Goal: Transaction & Acquisition: Purchase product/service

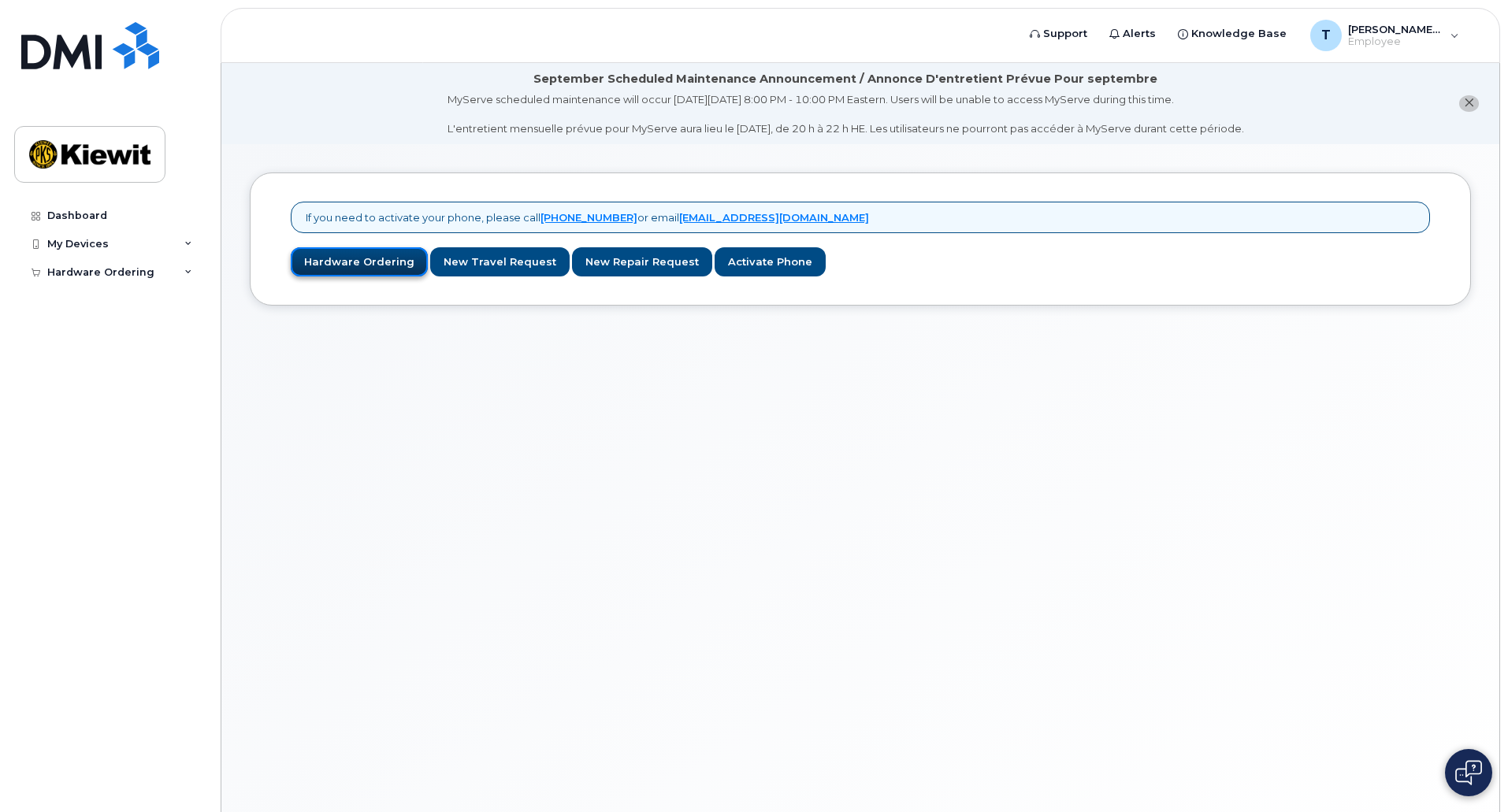
click at [362, 271] on link "Hardware Ordering" at bounding box center [359, 262] width 137 height 29
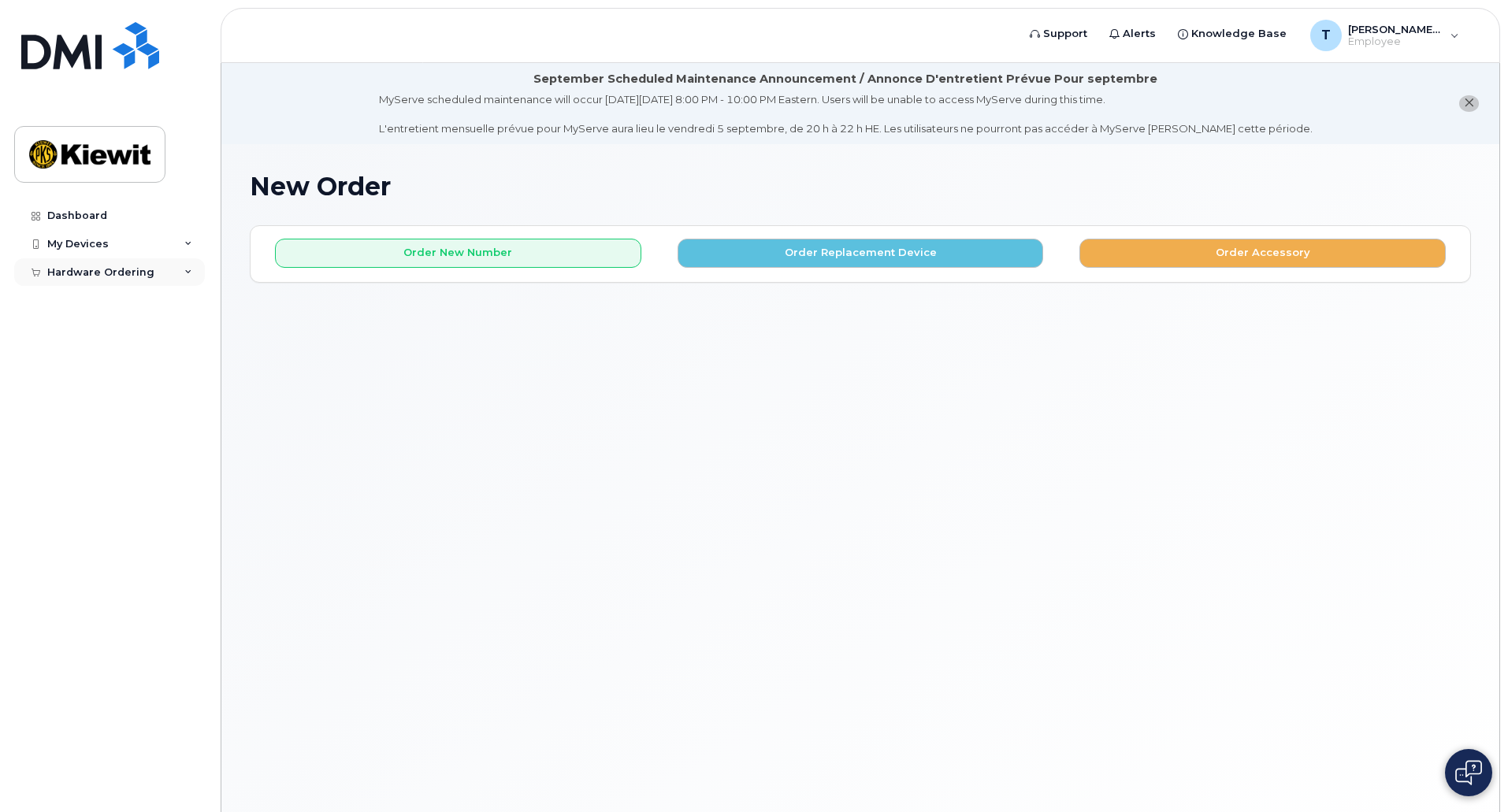
click at [186, 278] on div "Hardware Ordering" at bounding box center [109, 273] width 191 height 28
click at [111, 300] on link "New Order" at bounding box center [123, 301] width 163 height 30
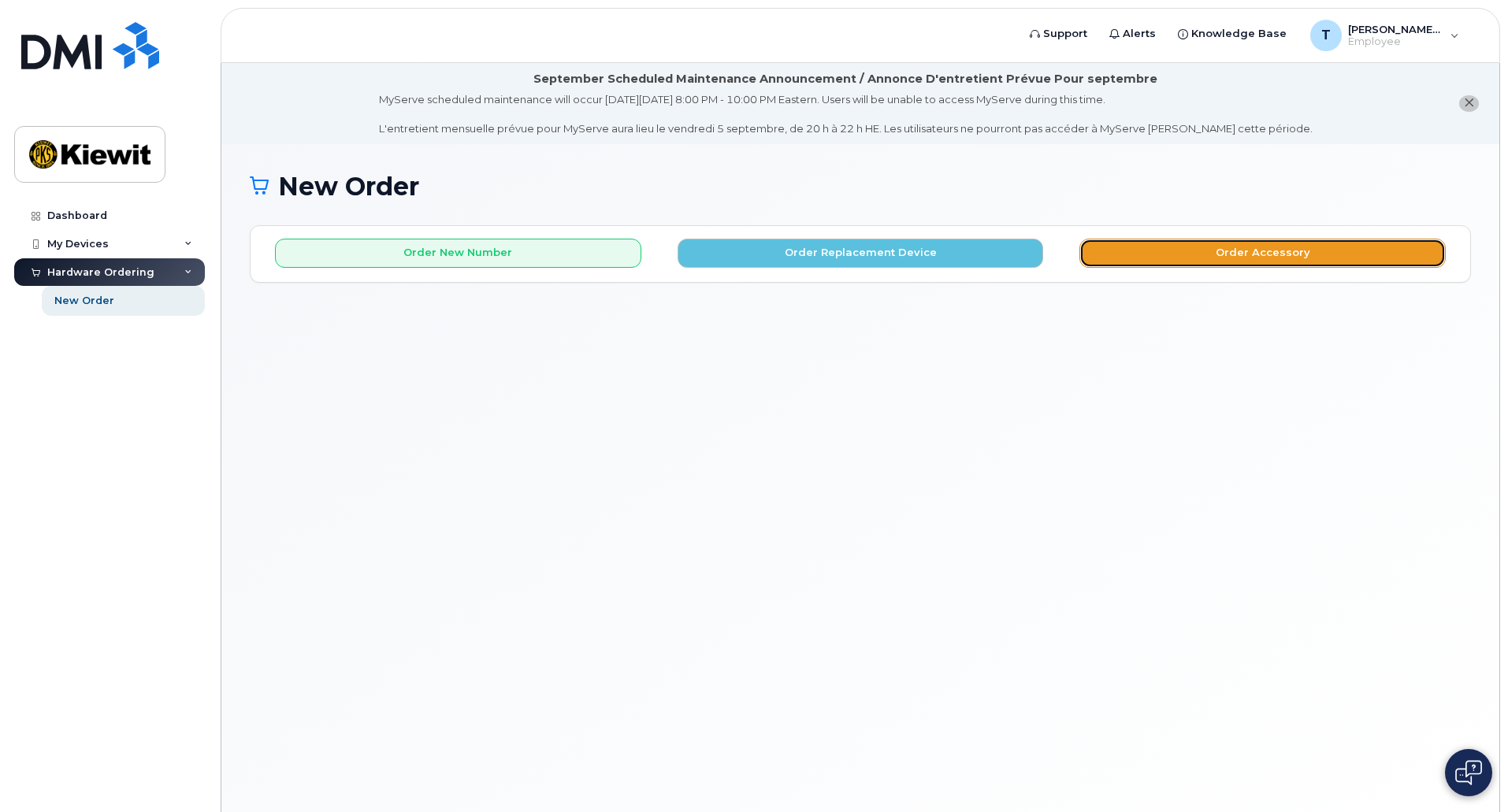
click at [1135, 254] on button "Order Accessory" at bounding box center [1262, 253] width 366 height 29
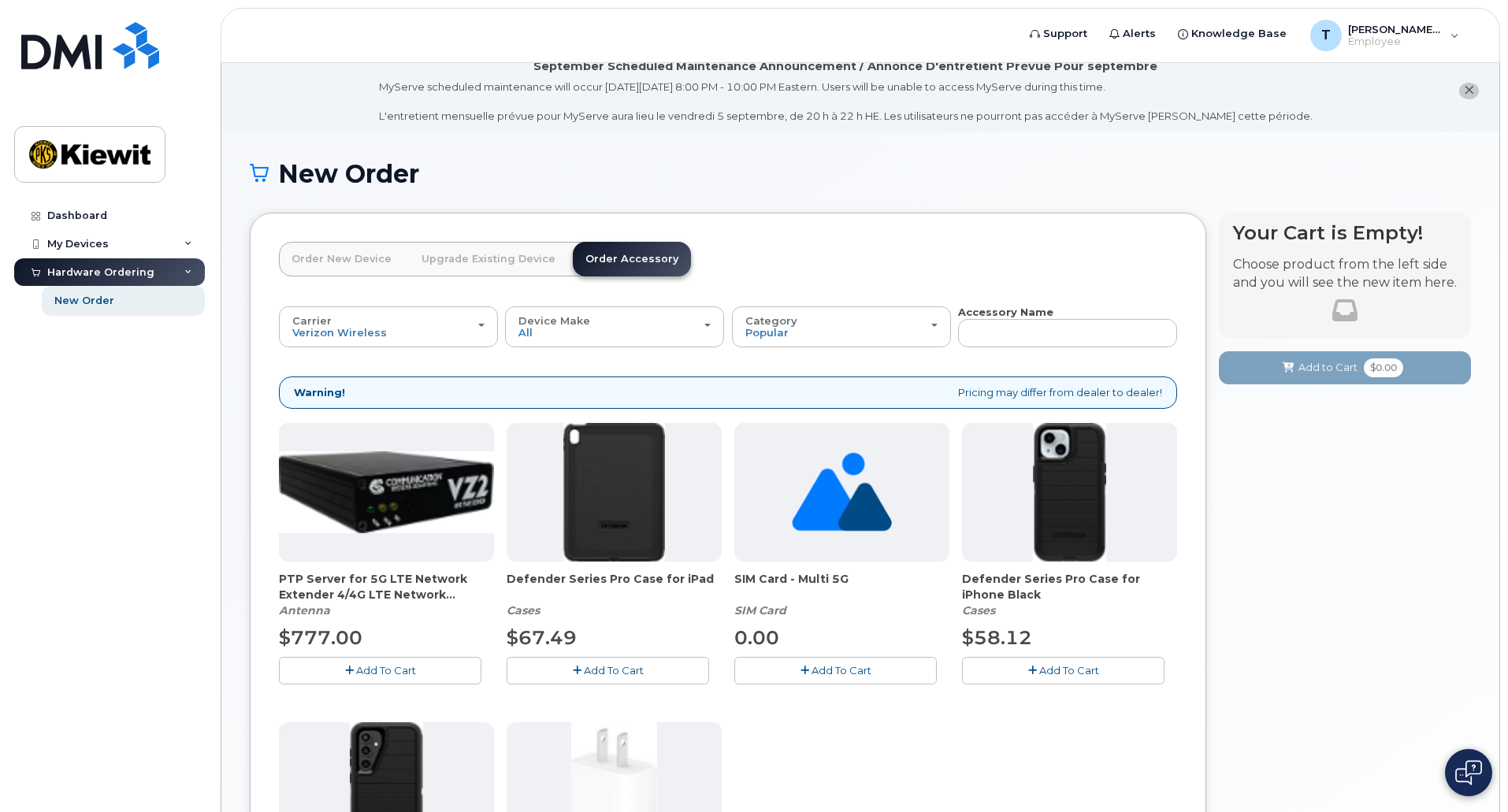
scroll to position [12, 0]
click at [460, 345] on button "Carrier Verizon Wireless T-Mobile AT&T Wireless" at bounding box center [388, 328] width 219 height 41
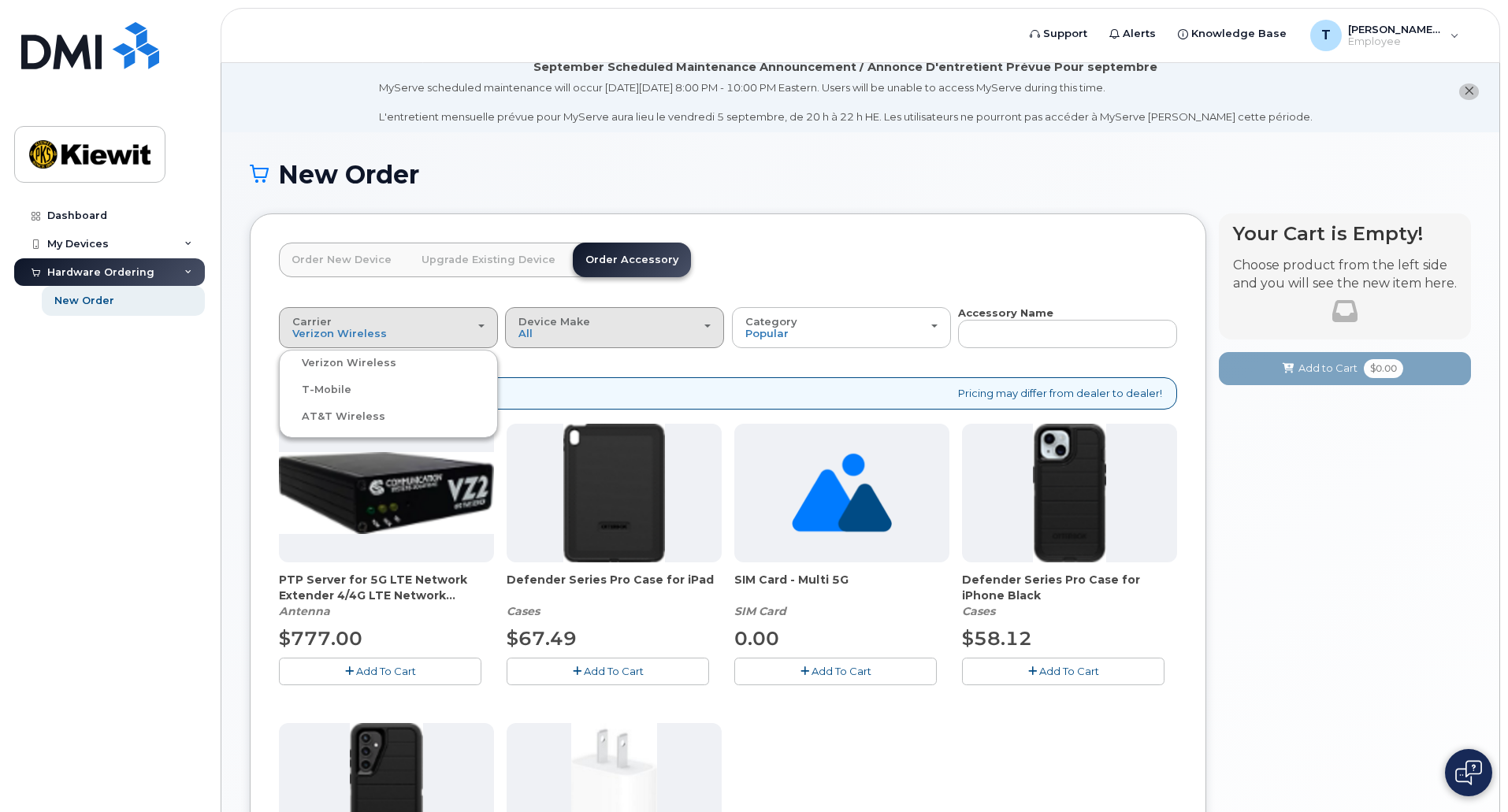
click at [551, 337] on div "Device Make All Android iPhone Tablet" at bounding box center [614, 328] width 192 height 25
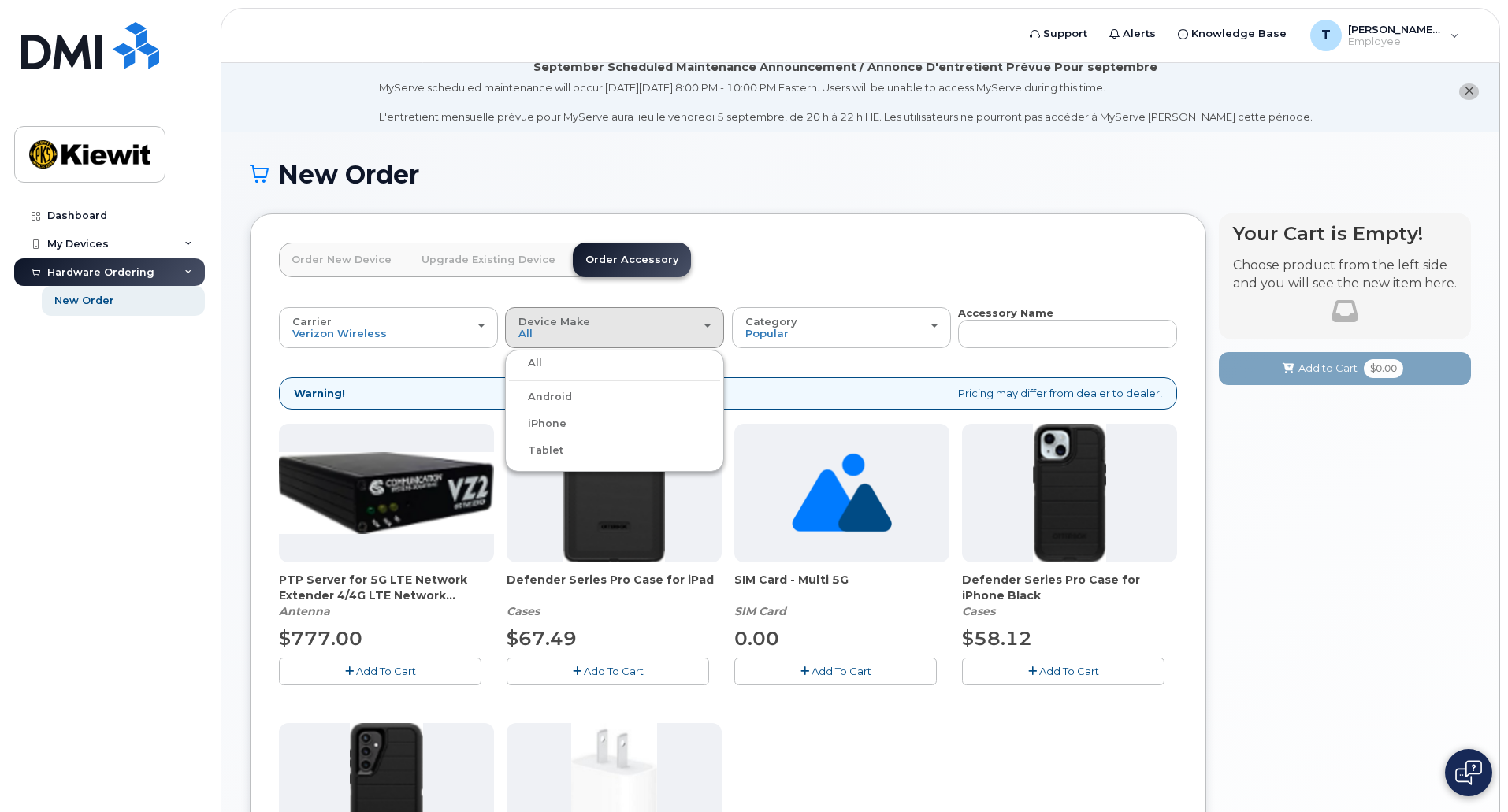
click at [561, 422] on label "iPhone" at bounding box center [537, 424] width 58 height 19
click at [0, 0] on input "iPhone" at bounding box center [0, 0] width 0 height 0
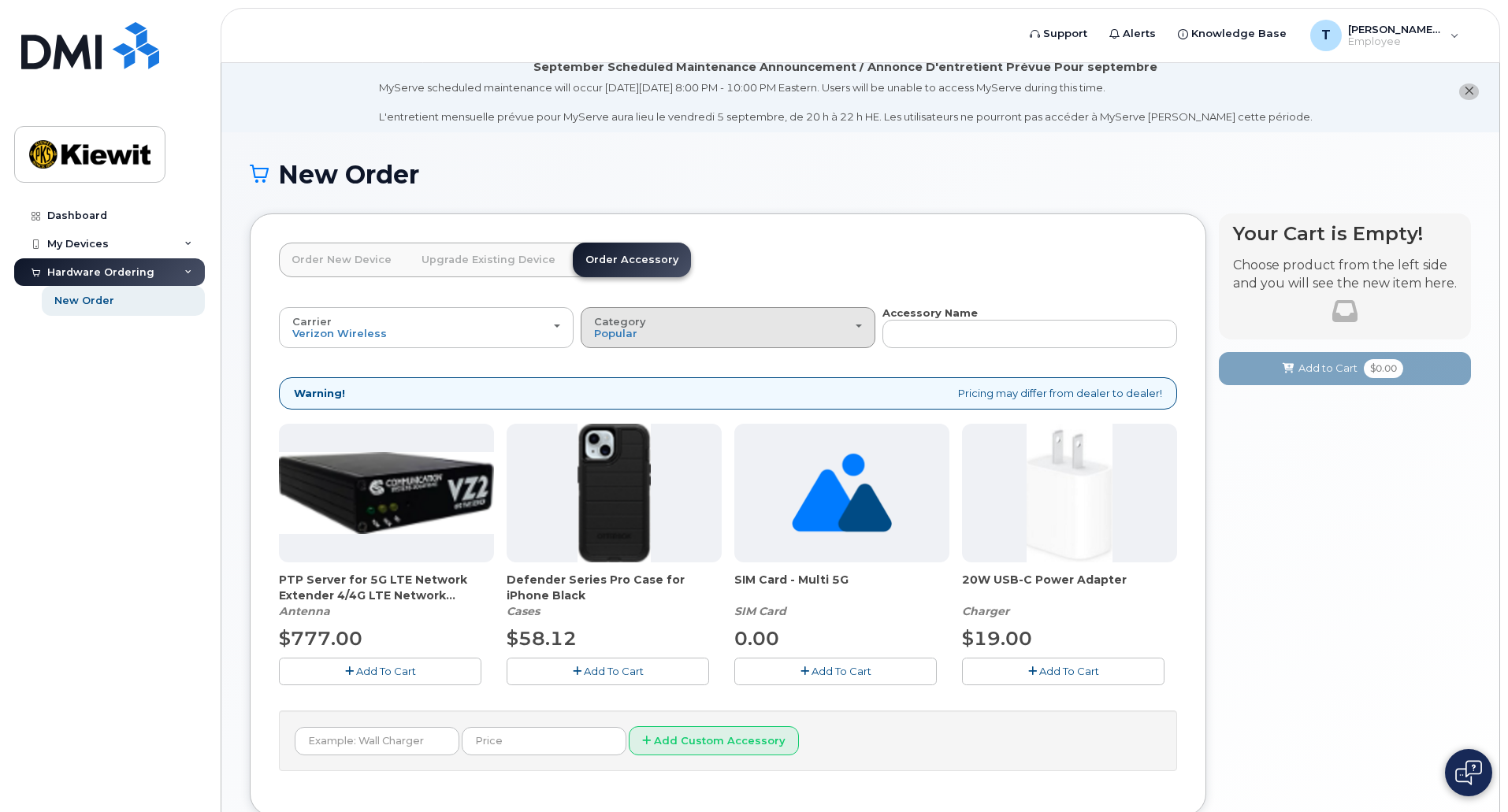
click at [644, 342] on button "Category Popular" at bounding box center [728, 328] width 294 height 41
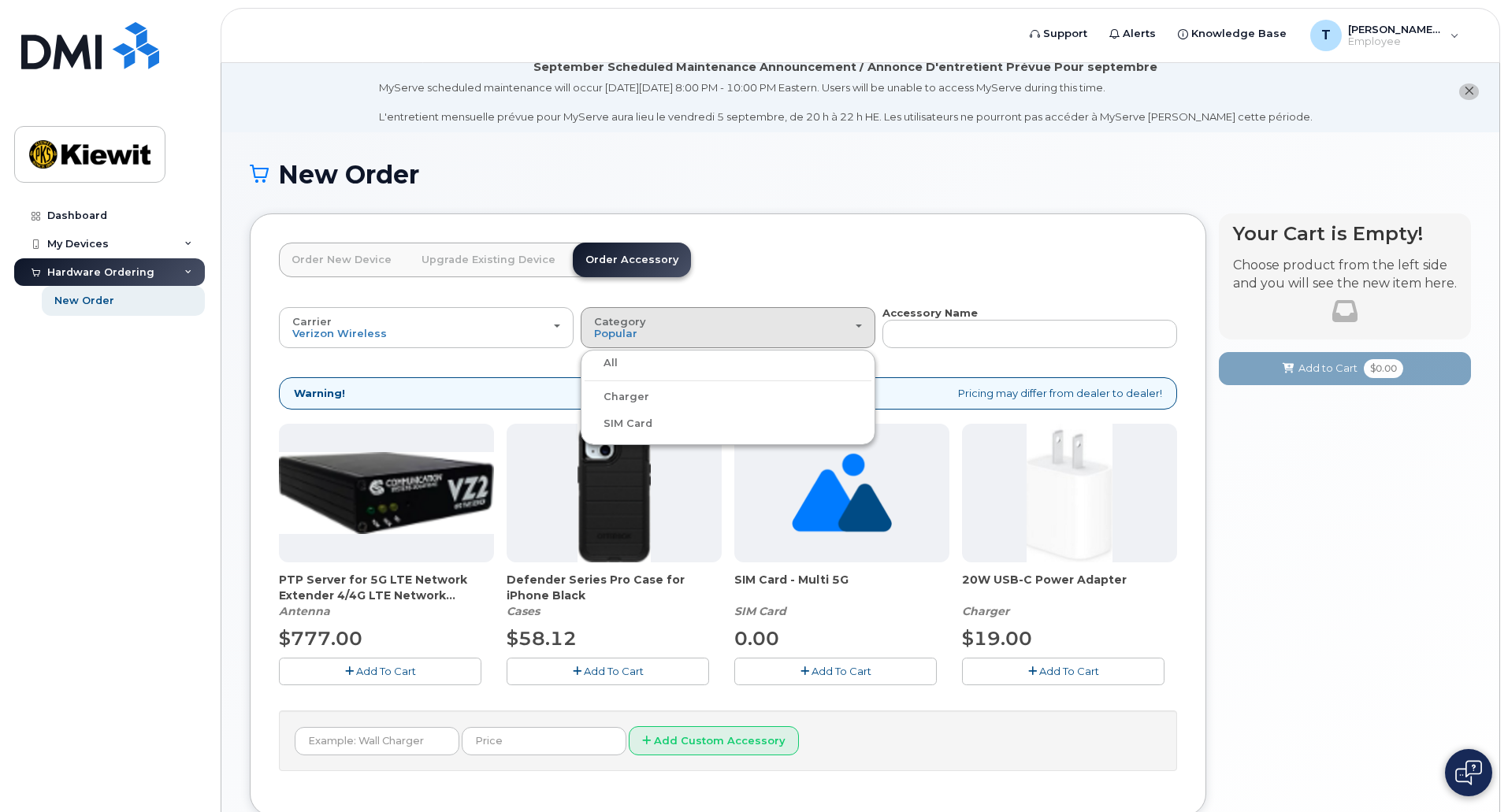
click at [443, 349] on div "Carrier Verizon Wireless T-Mobile AT&T Wireless Verizon Wireless T-Mobile AT&T …" at bounding box center [728, 538] width 898 height 465
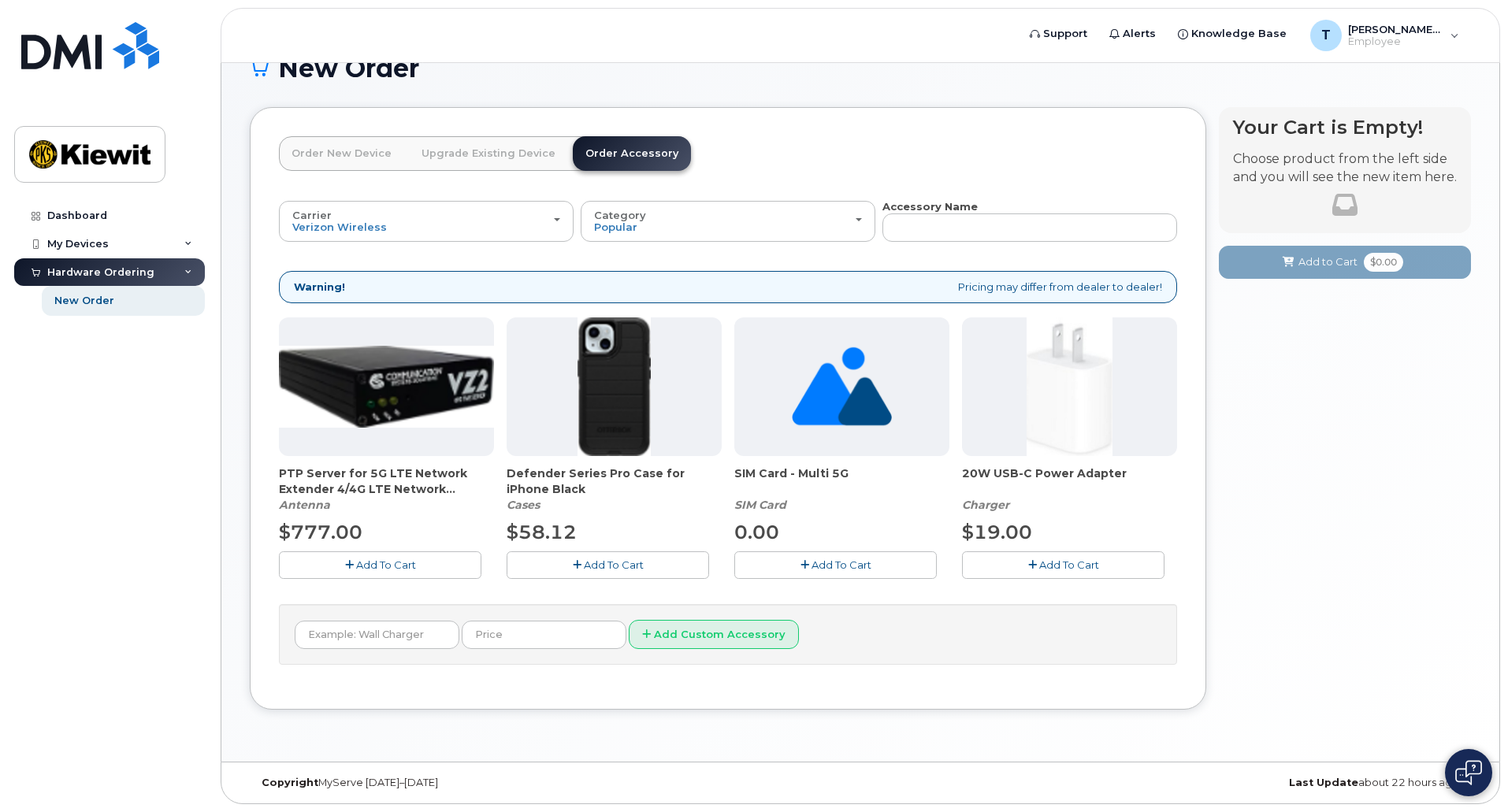
scroll to position [0, 0]
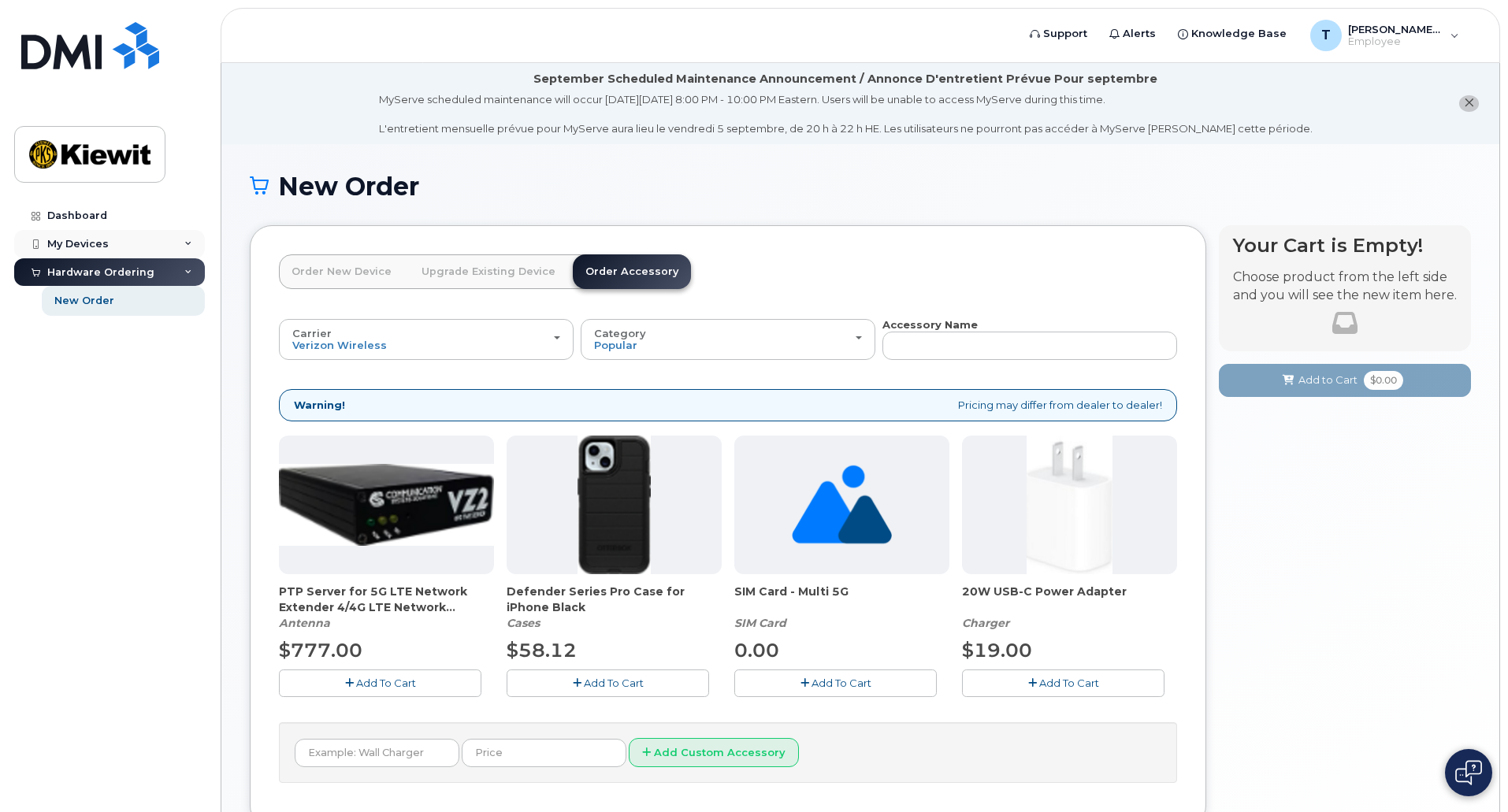
click at [68, 249] on div "My Devices" at bounding box center [77, 244] width 61 height 12
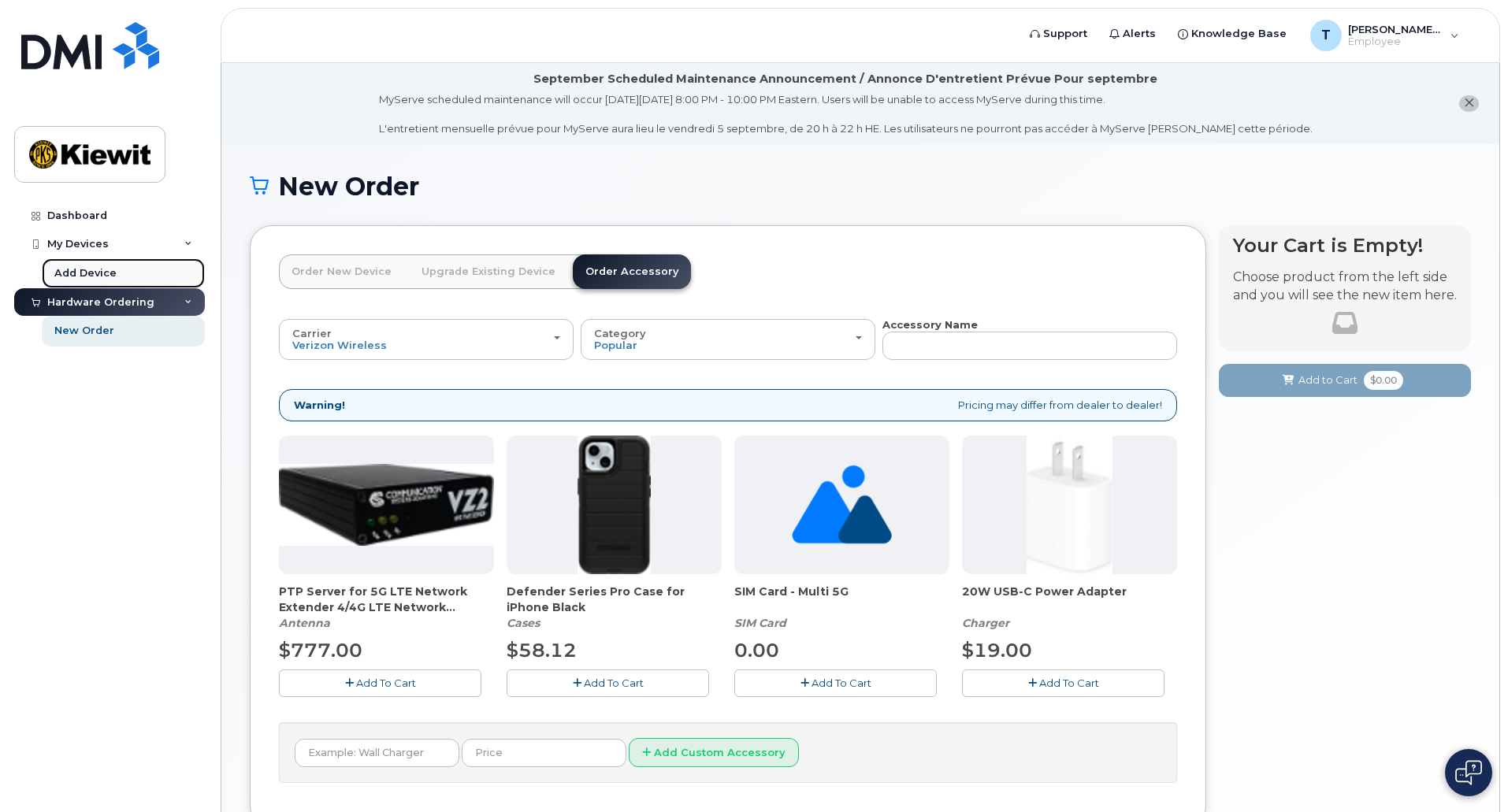
click at [74, 268] on div "Add Device" at bounding box center [85, 273] width 62 height 14
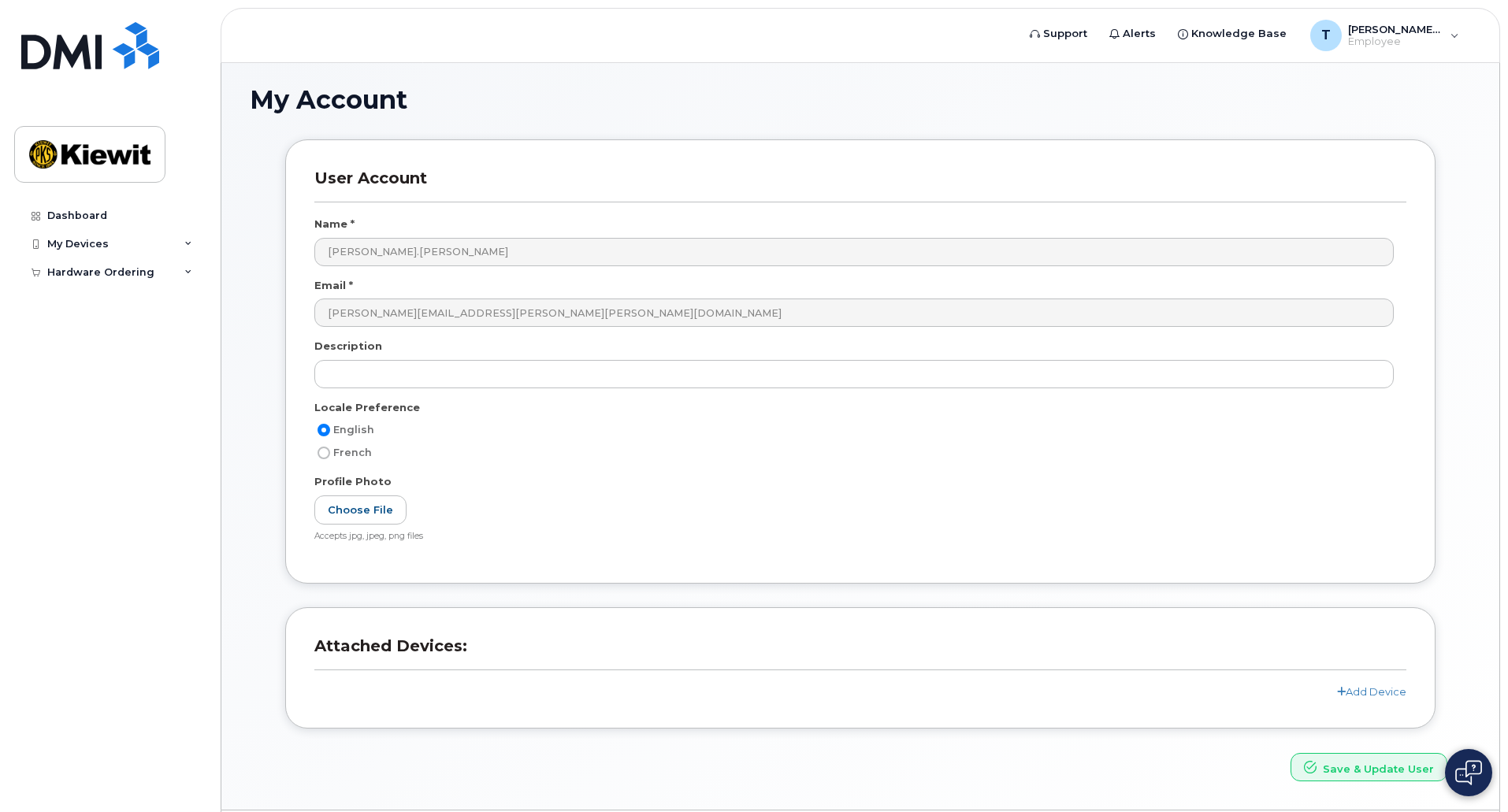
scroll to position [89, 0]
click at [76, 270] on div "Hardware Ordering" at bounding box center [100, 272] width 107 height 12
click at [87, 301] on div "New Order" at bounding box center [84, 301] width 60 height 14
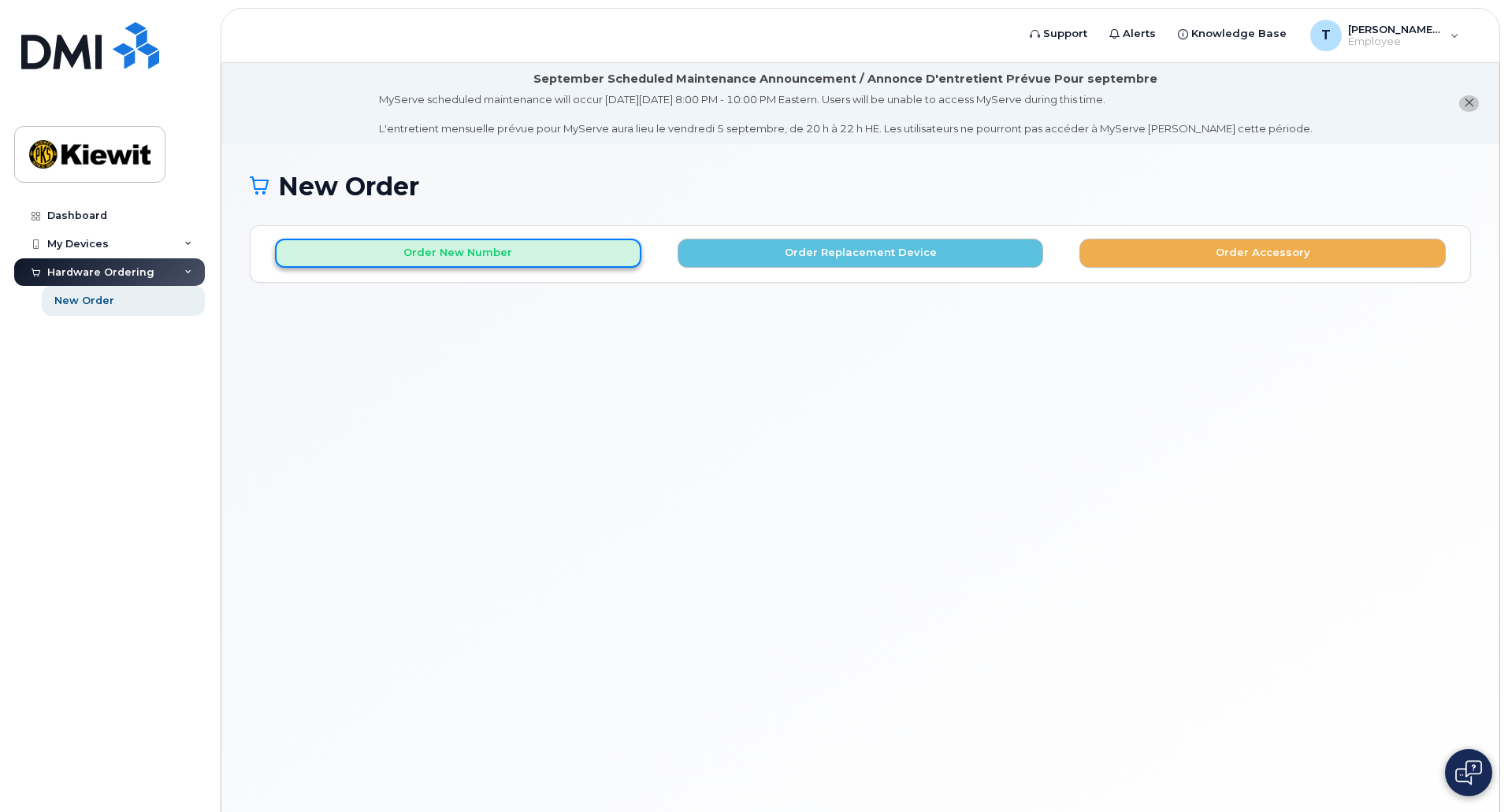
click at [529, 246] on button "Order New Number" at bounding box center [457, 253] width 366 height 29
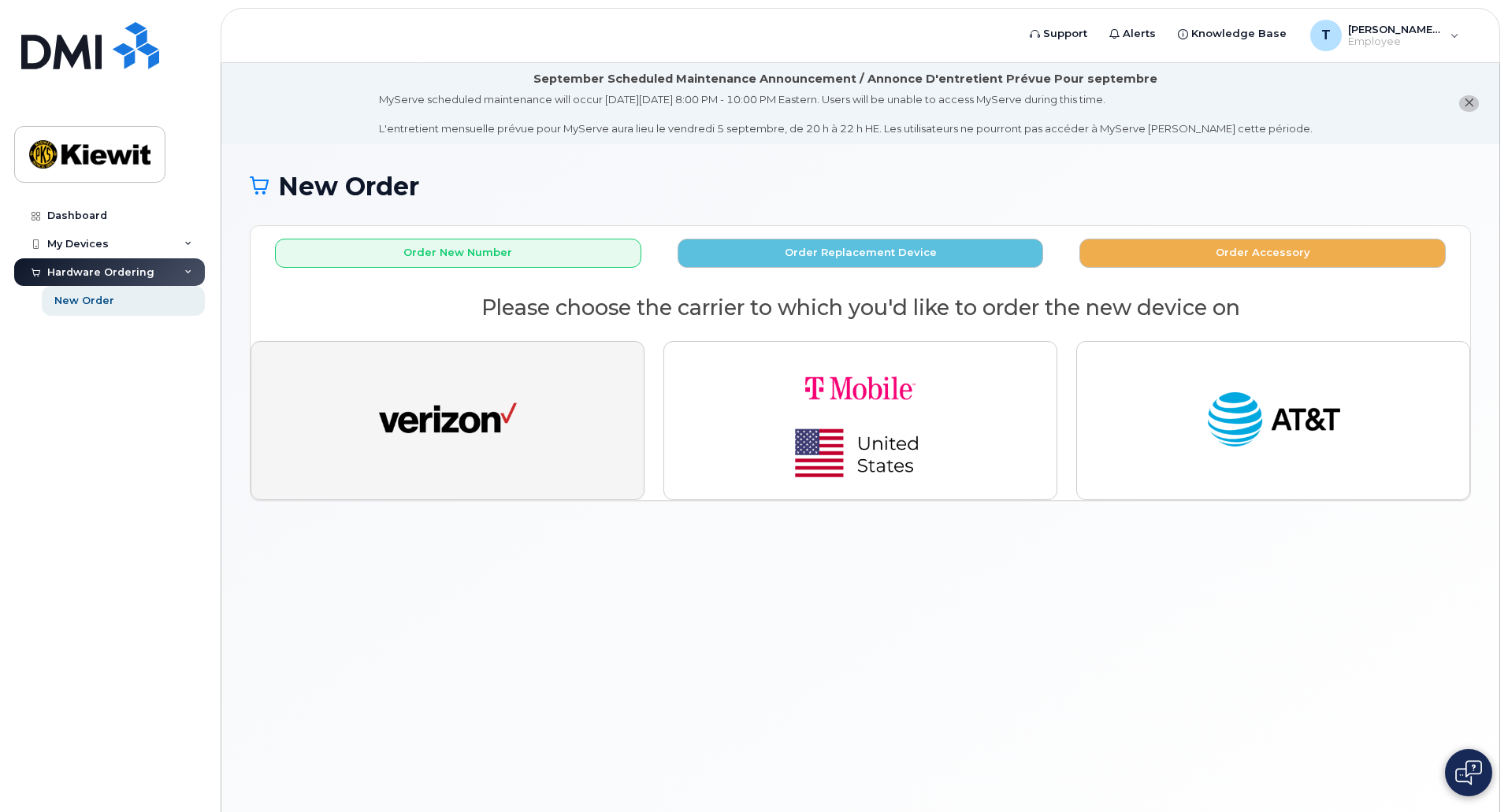
click at [528, 418] on button "button" at bounding box center [448, 421] width 394 height 160
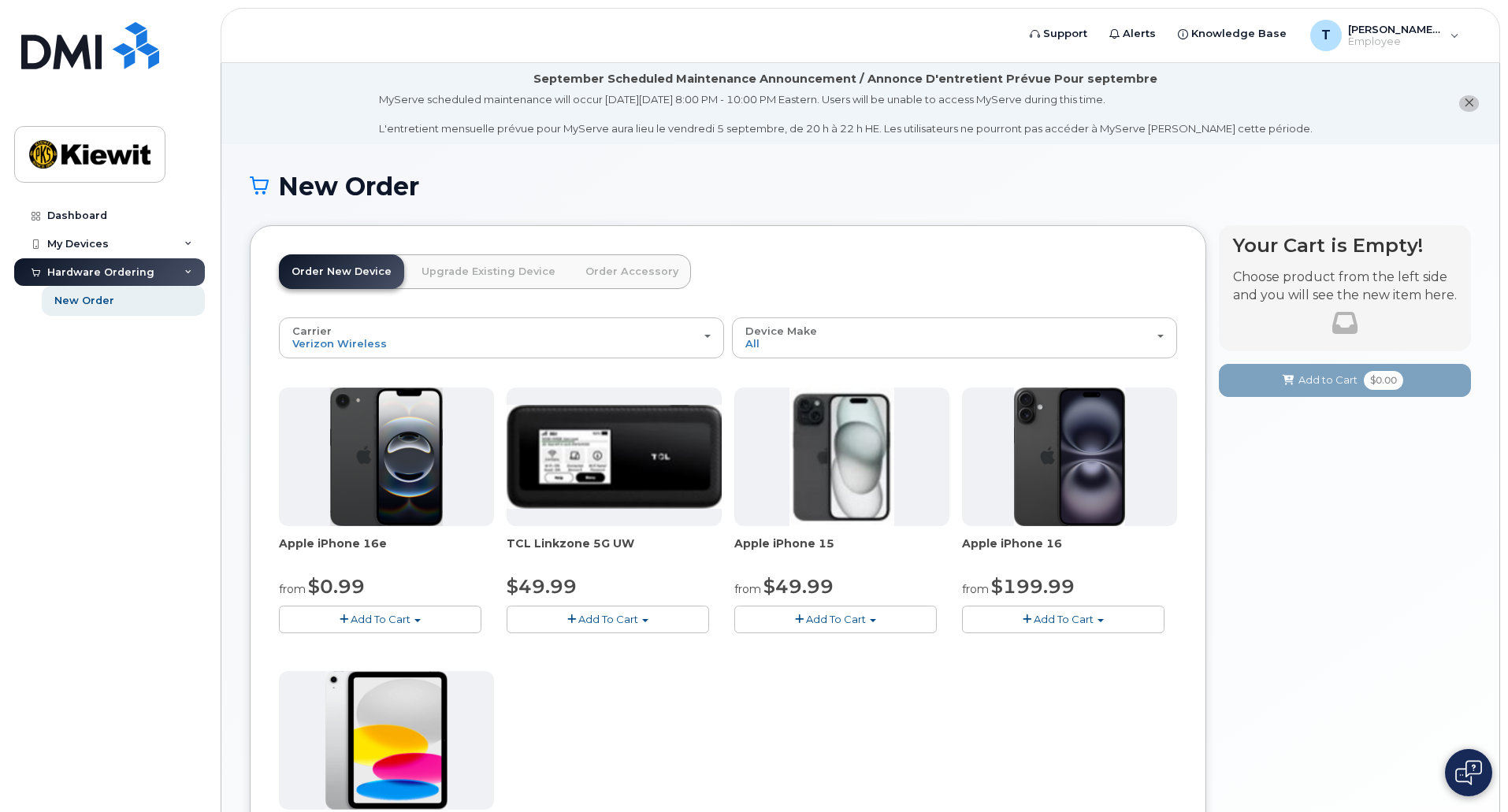
scroll to position [312, 0]
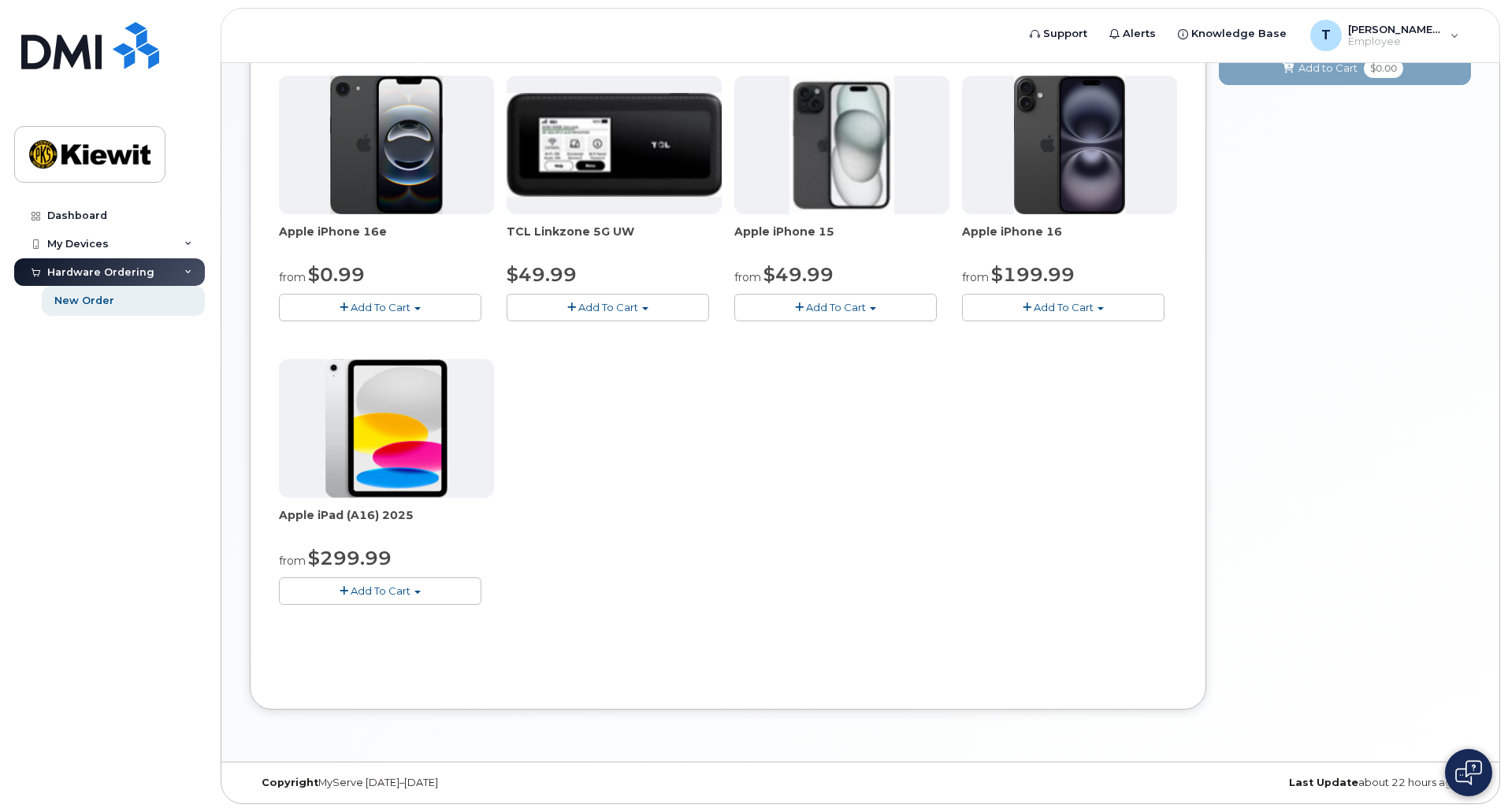
click at [414, 586] on button "Add To Cart" at bounding box center [380, 591] width 202 height 27
click at [226, 504] on div "New Order × Share This Order If you want to allow others to create or edit orde…" at bounding box center [861, 298] width 1278 height 931
click at [434, 589] on button "Add To Cart" at bounding box center [380, 591] width 202 height 27
click at [777, 631] on div "Carrier Verizon Wireless T-Mobile AT&T Wireless Verizon Wireless T-Mobile AT&T …" at bounding box center [728, 343] width 898 height 676
